Goal: Navigation & Orientation: Find specific page/section

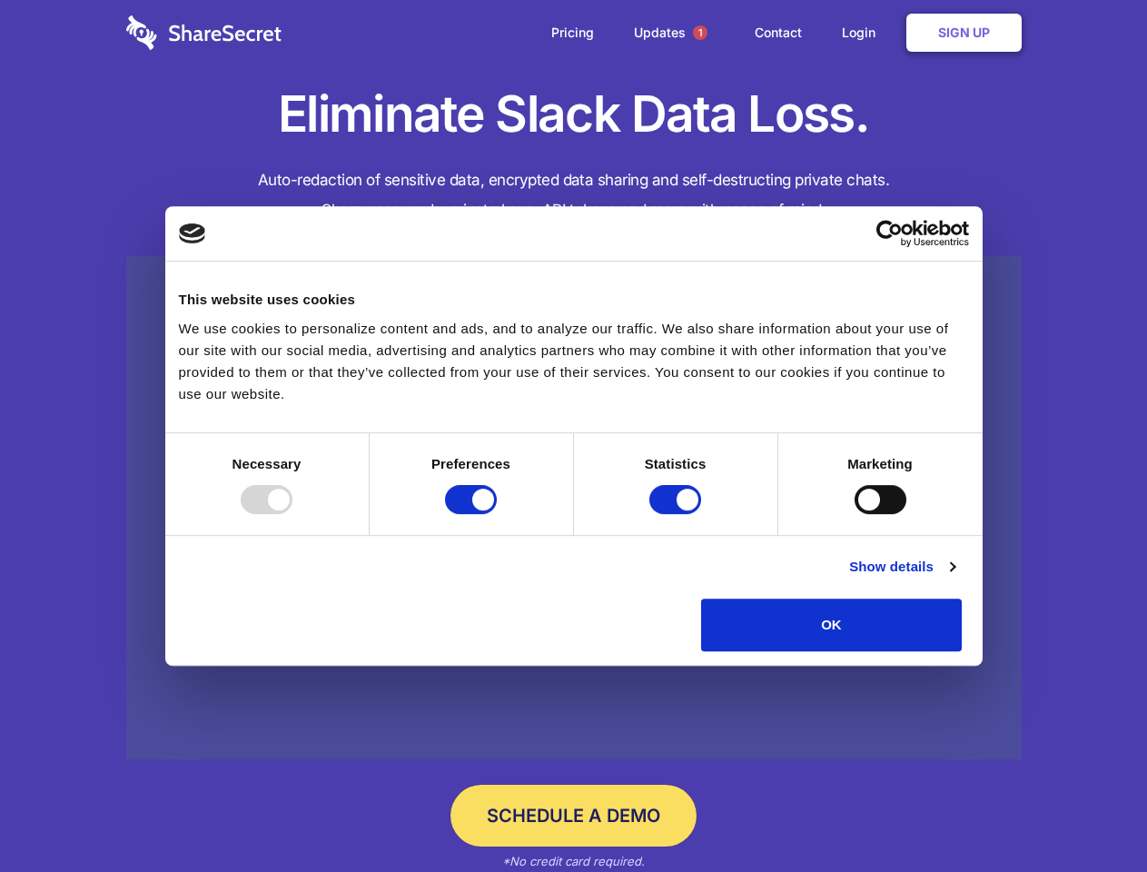
click at [292, 514] on div at bounding box center [267, 499] width 52 height 29
click at [497, 514] on input "Preferences" at bounding box center [471, 499] width 52 height 29
checkbox input "false"
click at [678, 514] on input "Statistics" at bounding box center [675, 499] width 52 height 29
checkbox input "false"
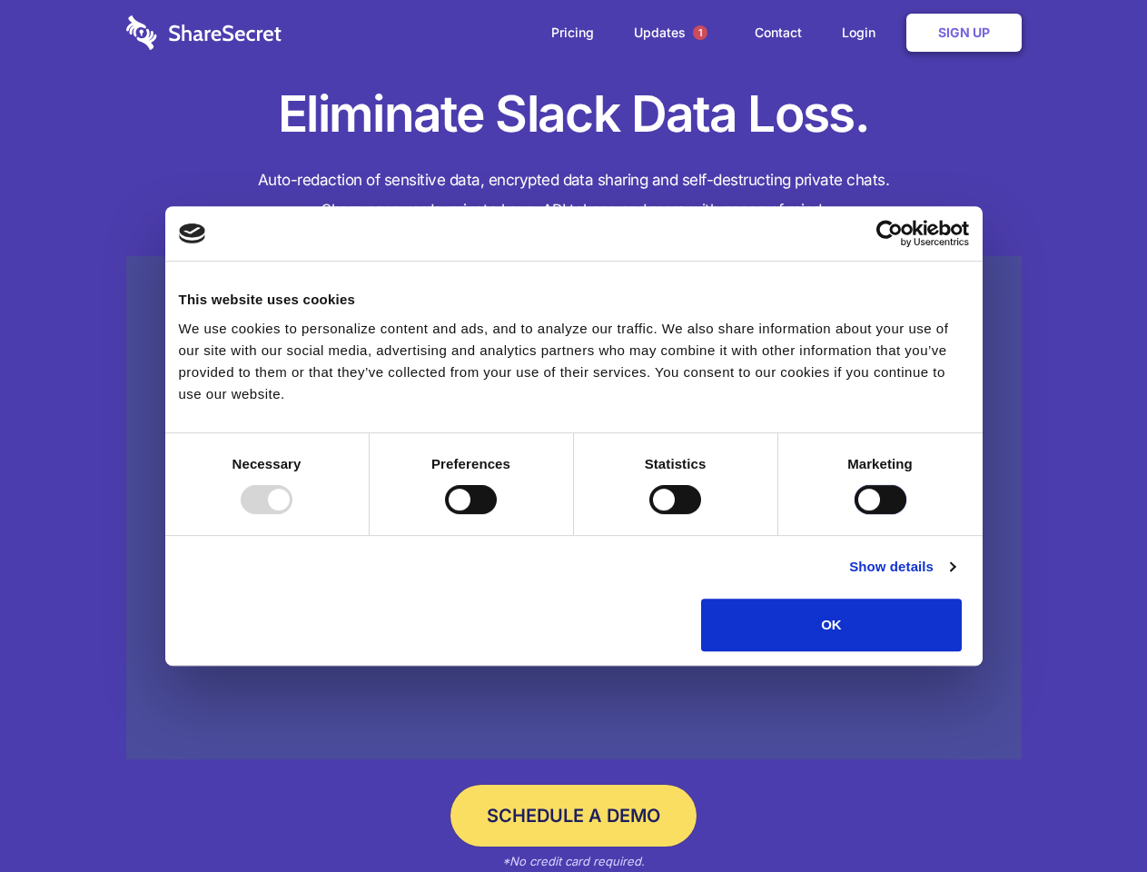
click at [855, 514] on input "Marketing" at bounding box center [881, 499] width 52 height 29
checkbox input "true"
click at [955, 578] on link "Show details" at bounding box center [901, 567] width 105 height 22
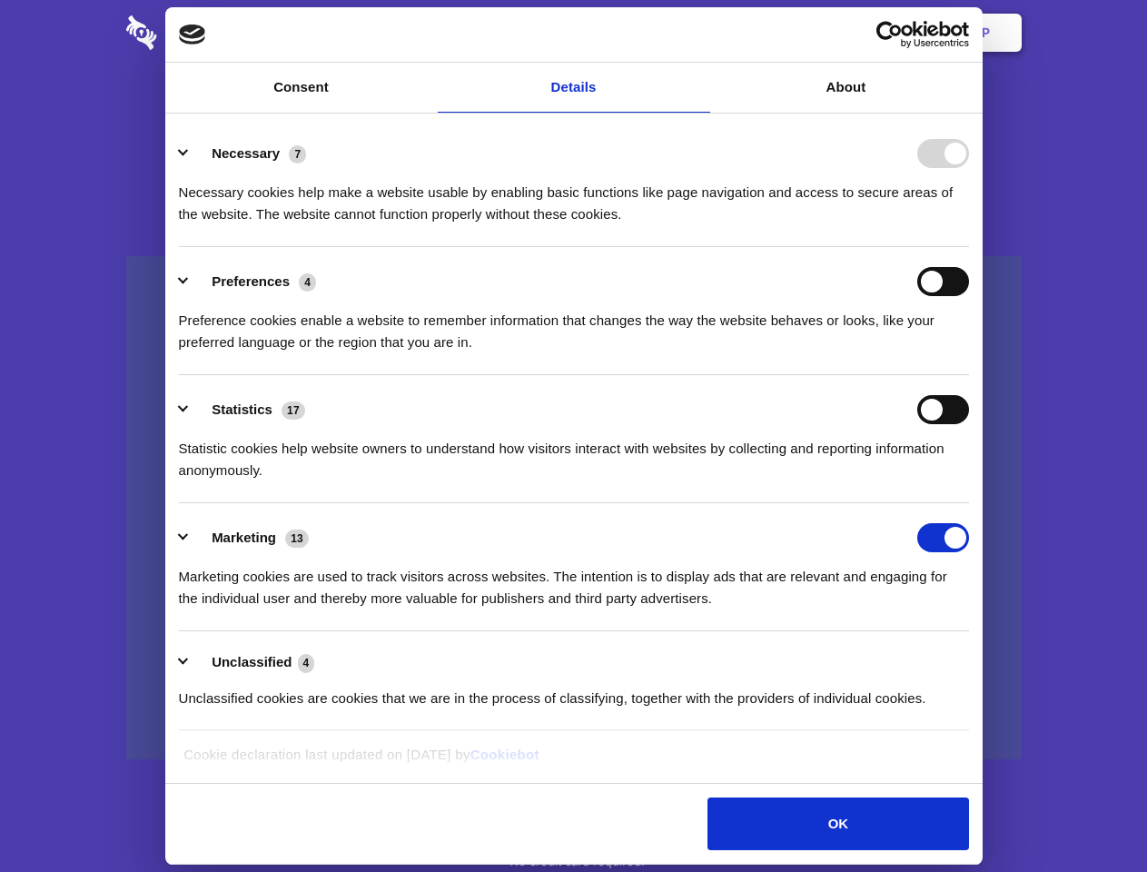
click at [969, 247] on li "Necessary 7 Necessary cookies help make a website usable by enabling basic func…" at bounding box center [574, 183] width 790 height 128
click at [699, 33] on span "1" at bounding box center [700, 32] width 15 height 15
